Goal: Task Accomplishment & Management: Manage account settings

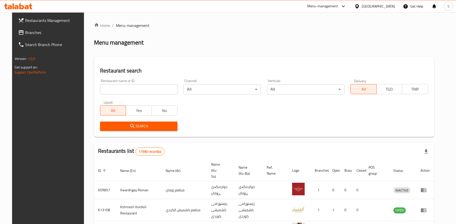
click at [111, 87] on input "search" at bounding box center [138, 89] width 77 height 10
paste input "341387096"
click at [133, 125] on button "Search" at bounding box center [138, 125] width 77 height 9
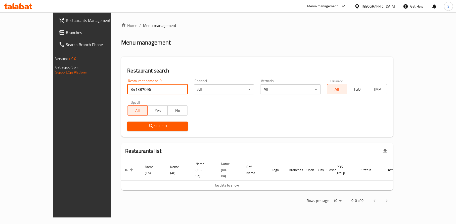
click at [127, 91] on input "341387096" at bounding box center [157, 89] width 60 height 10
paste input "[PERSON_NAME], Ghadeer"
click at [133, 125] on button "Search" at bounding box center [157, 125] width 60 height 9
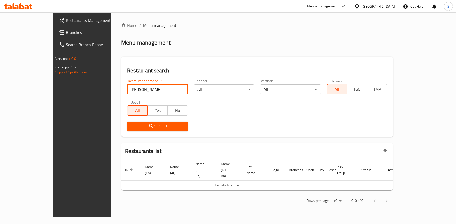
type input "[PERSON_NAME]"
click at [133, 125] on button "Search" at bounding box center [157, 125] width 60 height 9
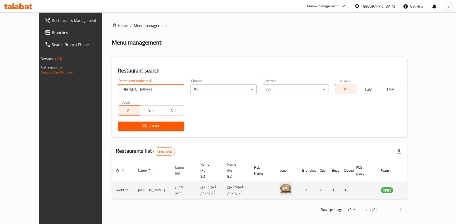
click at [413, 188] on icon "enhanced table" at bounding box center [410, 190] width 6 height 4
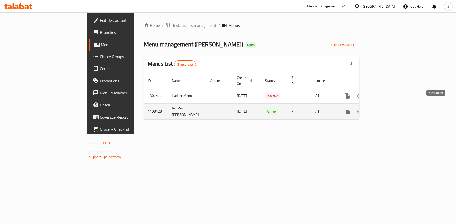
click at [386, 108] on icon "enhanced table" at bounding box center [383, 111] width 6 height 6
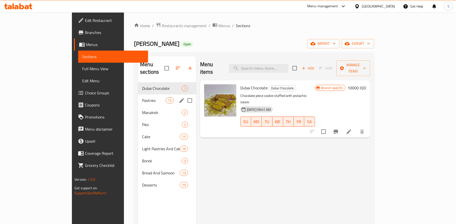
click at [138, 94] on div "Pastries 15" at bounding box center [167, 100] width 58 height 12
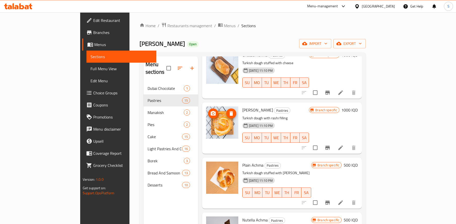
scroll to position [33, 0]
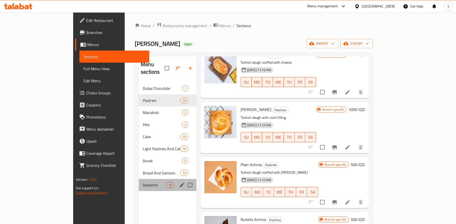
click at [139, 179] on div "Desserts 10" at bounding box center [168, 185] width 58 height 12
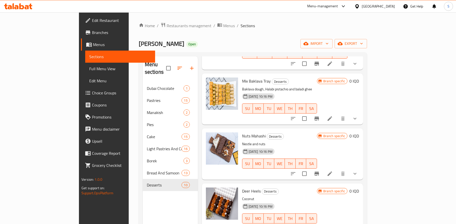
scroll to position [321, 0]
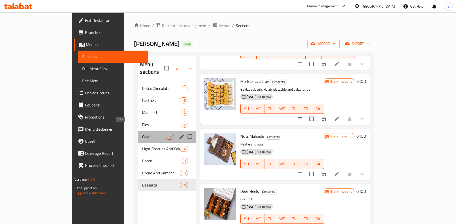
click at [142, 133] on span "Cake" at bounding box center [154, 136] width 24 height 6
